Goal: Task Accomplishment & Management: Use online tool/utility

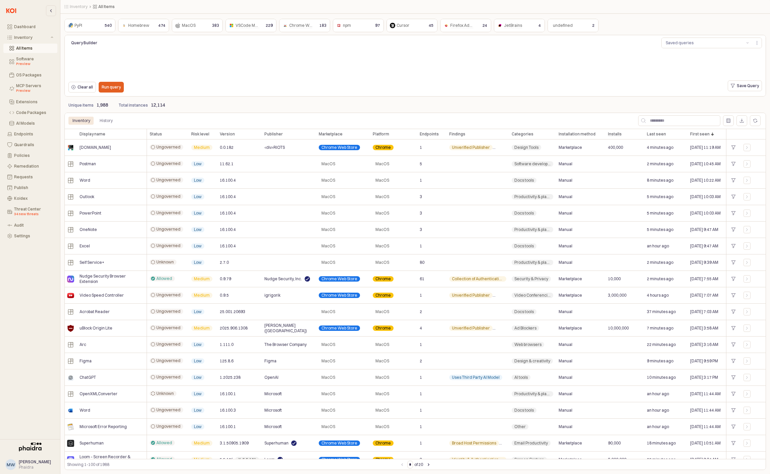
click at [358, 24] on div "npm npm" at bounding box center [352, 25] width 35 height 8
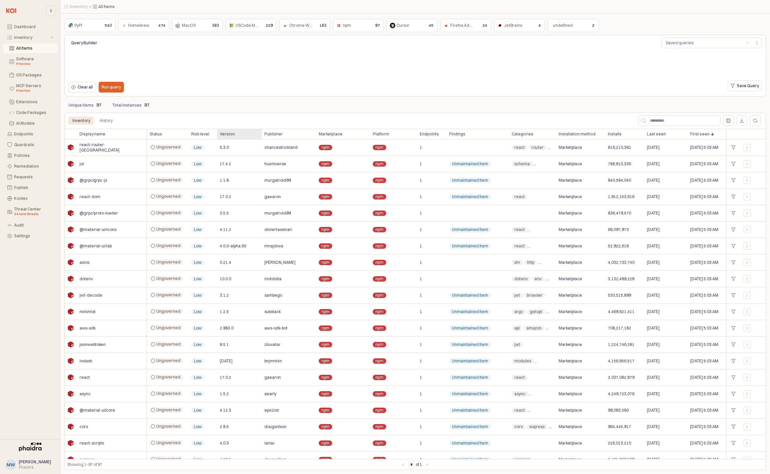
click at [233, 129] on div "Version Version" at bounding box center [239, 134] width 45 height 11
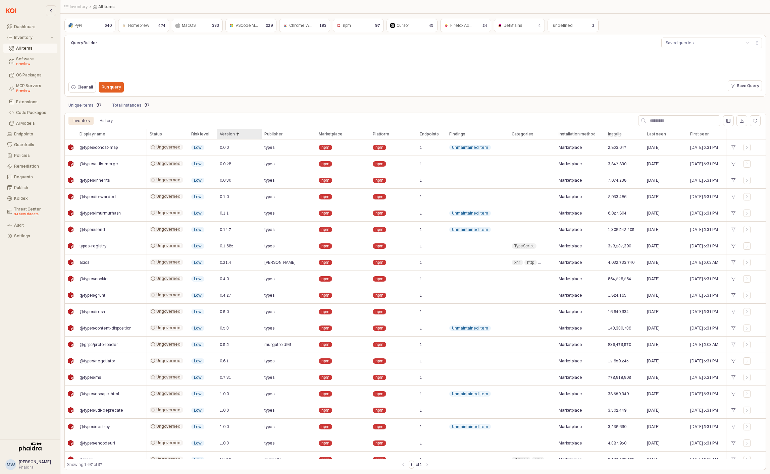
click at [239, 132] on div "Version Version" at bounding box center [239, 134] width 45 height 11
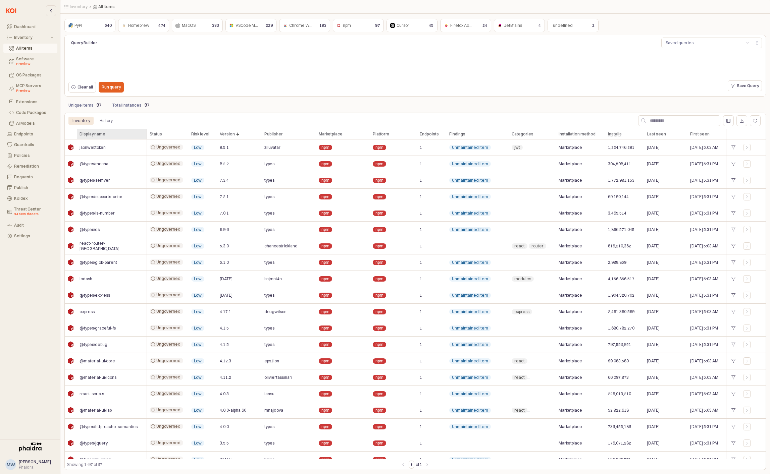
click at [109, 131] on div "Display name Display name" at bounding box center [112, 134] width 70 height 11
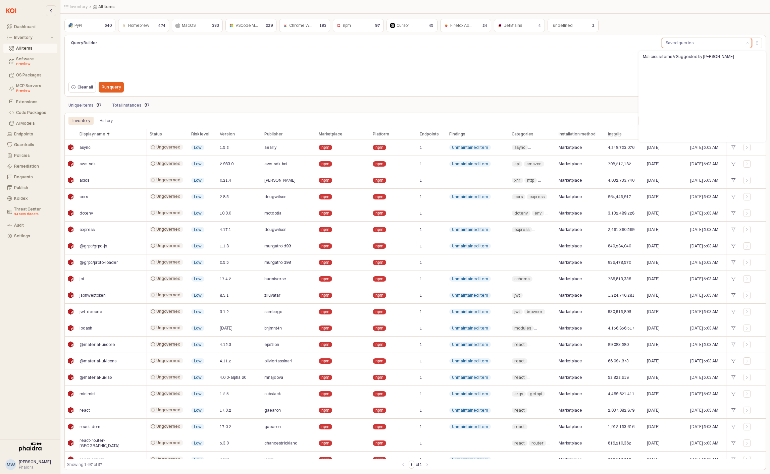
click at [709, 41] on button "Saved queries" at bounding box center [703, 43] width 82 height 10
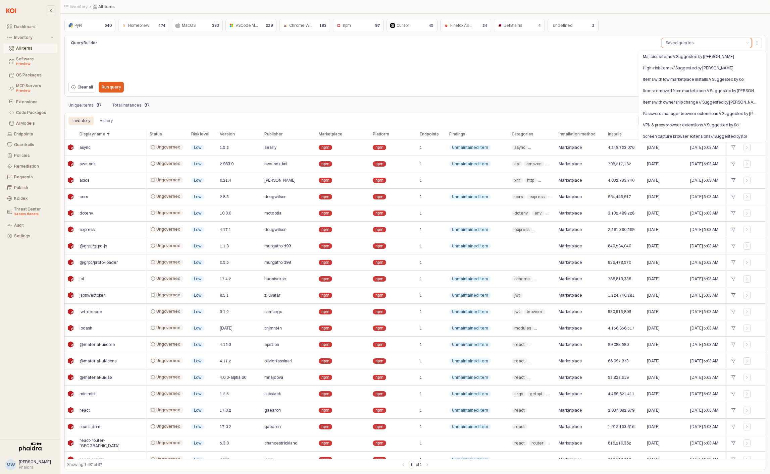
click at [709, 41] on button "Saved queries" at bounding box center [703, 43] width 82 height 10
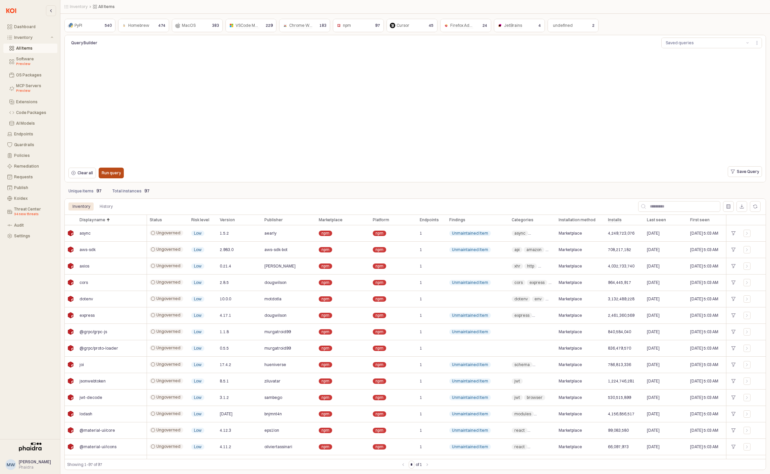
click at [119, 173] on p "Run query" at bounding box center [111, 172] width 19 height 5
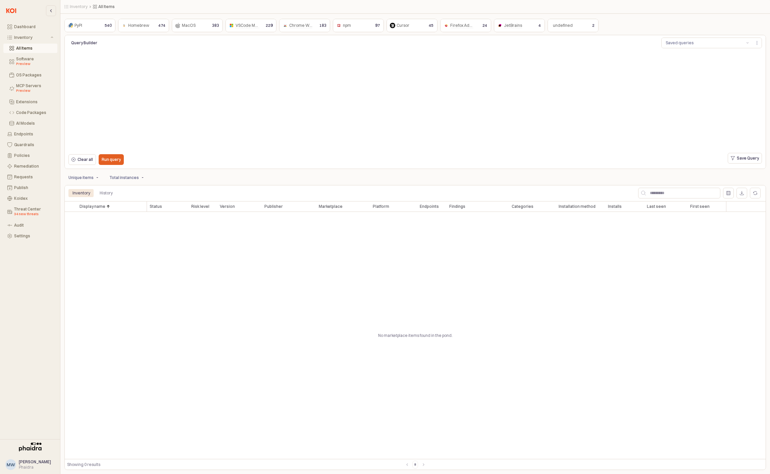
click at [108, 167] on div "Clear all Run query" at bounding box center [211, 160] width 291 height 15
click at [111, 162] on p "Run query" at bounding box center [111, 159] width 19 height 5
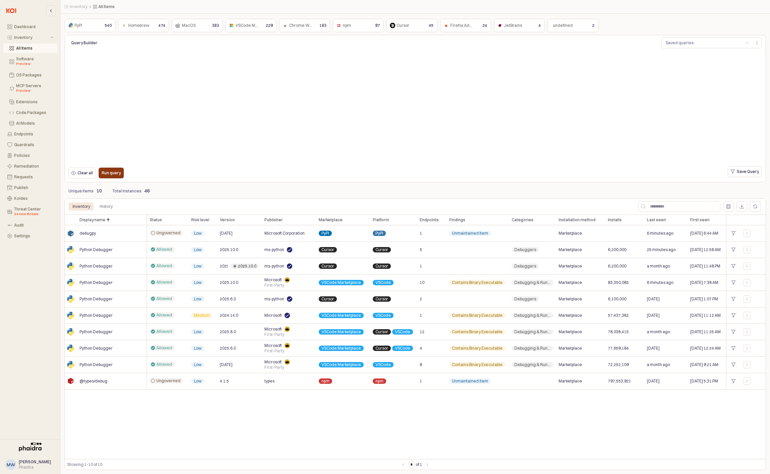
click at [99, 171] on button "Run query" at bounding box center [111, 173] width 25 height 11
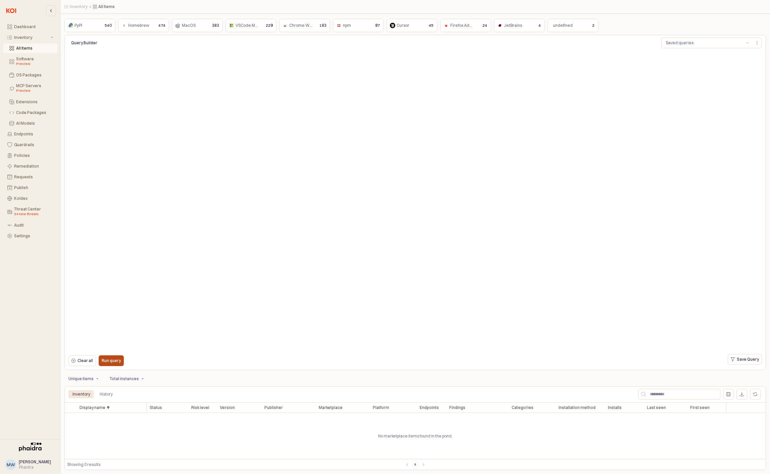
click at [108, 361] on p "Run query" at bounding box center [111, 360] width 19 height 5
click at [113, 363] on p "Run query" at bounding box center [111, 360] width 19 height 5
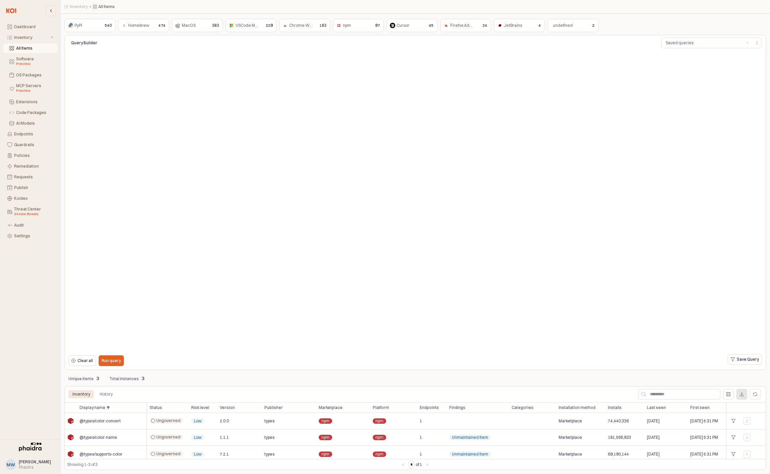
click at [743, 395] on icon "App Frame" at bounding box center [742, 394] width 4 height 4
click at [762, 427] on icon "Notifications (F8)" at bounding box center [761, 425] width 4 height 4
click at [755, 360] on p "Save Query" at bounding box center [748, 359] width 22 height 5
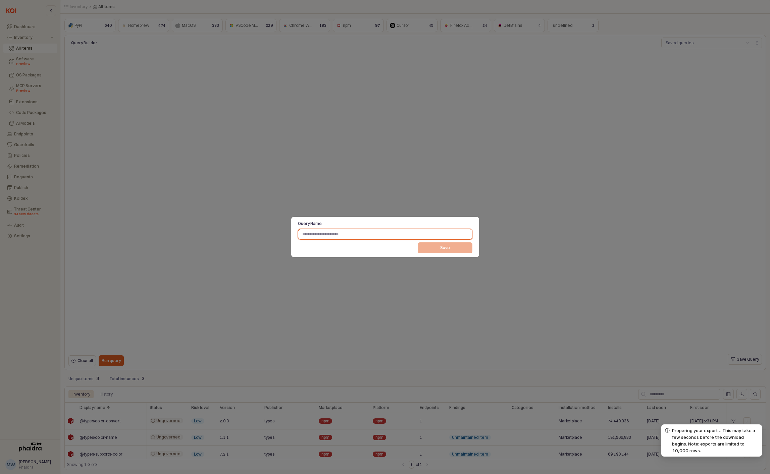
click at [363, 232] on input "Query Name" at bounding box center [385, 234] width 174 height 10
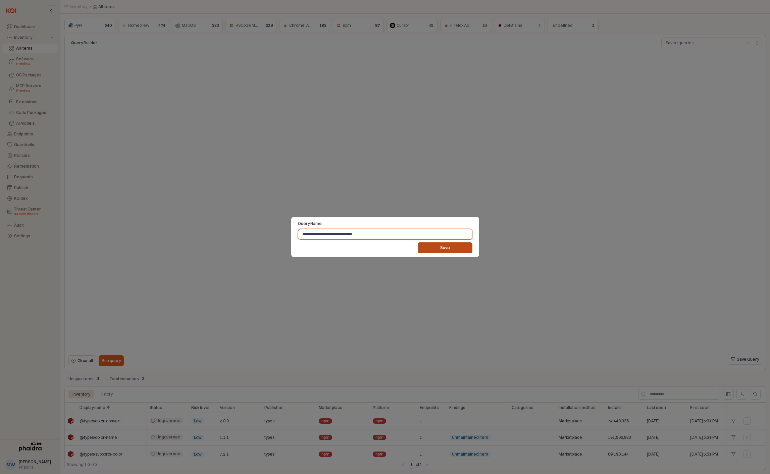
type input "**********"
click at [447, 247] on p "Save" at bounding box center [445, 247] width 10 height 5
click at [366, 234] on input "**********" at bounding box center [385, 234] width 174 height 10
